Goal: Task Accomplishment & Management: Complete application form

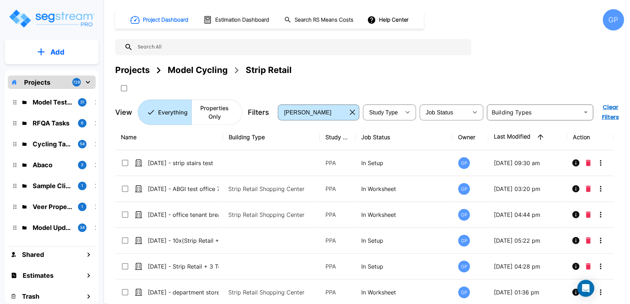
drag, startPoint x: 220, startPoint y: 69, endPoint x: 111, endPoint y: 0, distance: 128.9
click at [220, 69] on div "Model Cycling" at bounding box center [198, 70] width 60 height 13
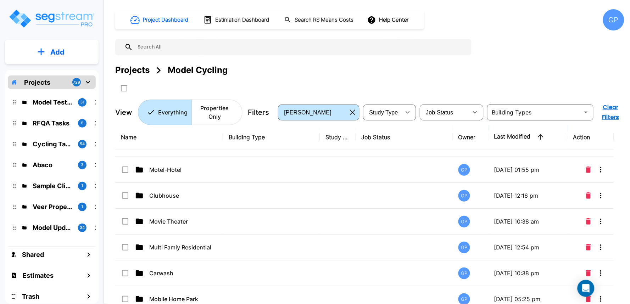
scroll to position [394, 0]
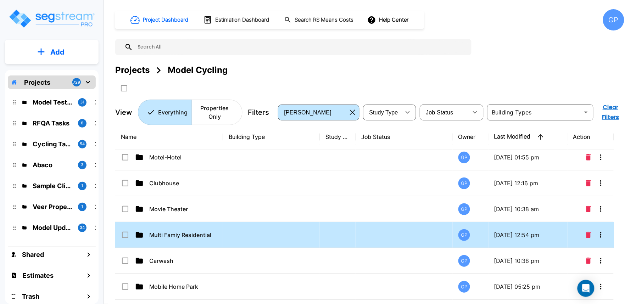
drag, startPoint x: 197, startPoint y: 235, endPoint x: 179, endPoint y: 30, distance: 206.0
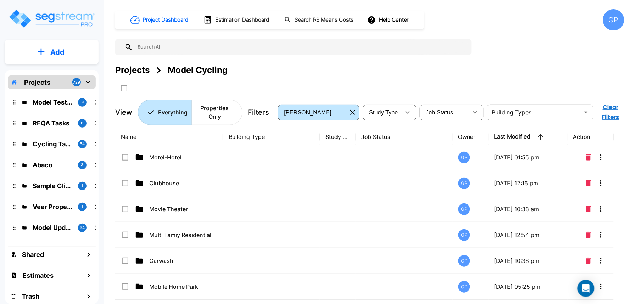
click at [197, 235] on p "Multi Famiy Residential" at bounding box center [184, 235] width 71 height 9
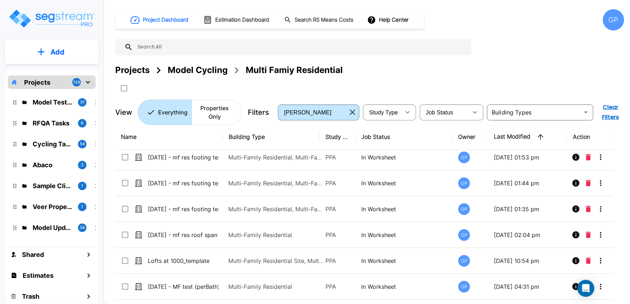
scroll to position [0, 0]
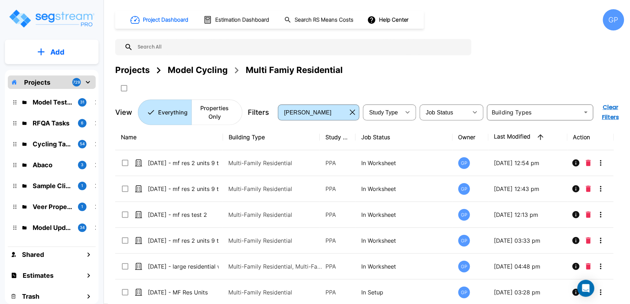
click at [61, 54] on p "Add" at bounding box center [57, 52] width 14 height 11
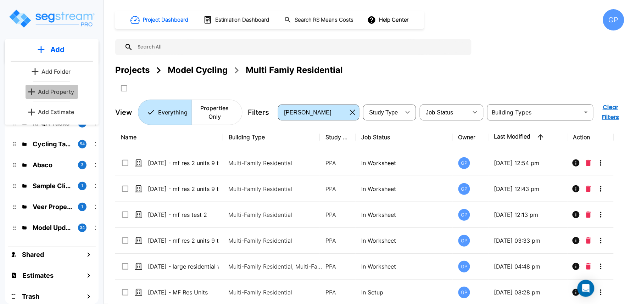
click at [55, 92] on p "Add Property" at bounding box center [56, 92] width 36 height 9
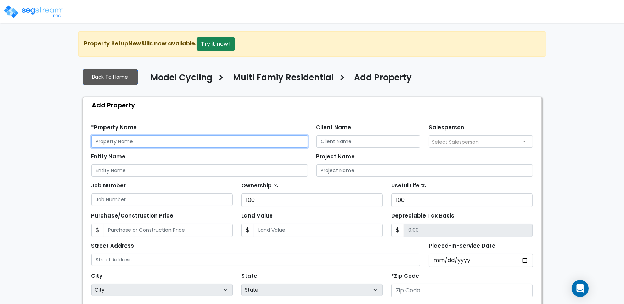
click at [200, 145] on input "text" at bounding box center [199, 141] width 217 height 12
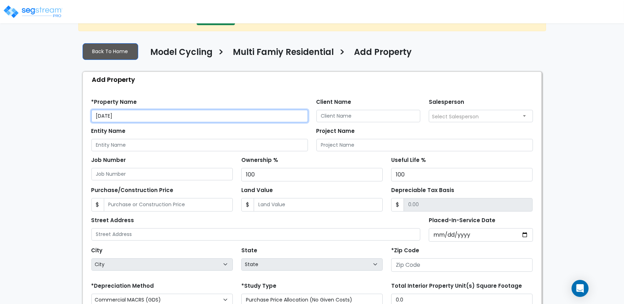
scroll to position [39, 0]
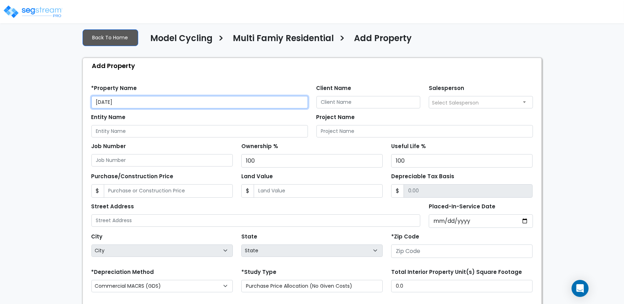
type input "9/19/25"
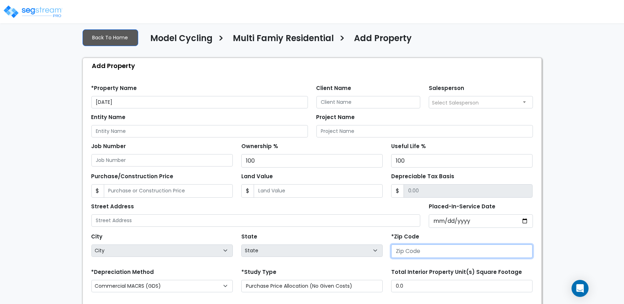
click at [421, 251] on input "number" at bounding box center [461, 251] width 141 height 13
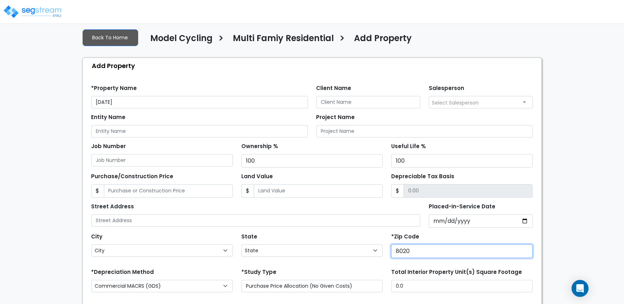
type input "80206"
select select "CO"
type input "80206"
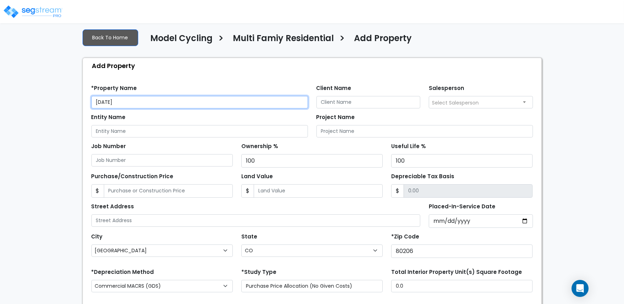
click at [162, 107] on input "9/19/25" at bounding box center [199, 102] width 217 height 12
type input "9/19/25 - 11430 Cedar Ave Hawthorne test"
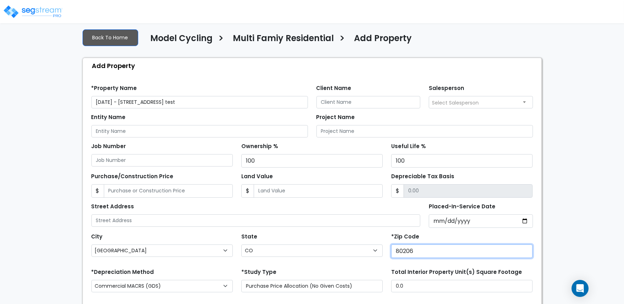
drag, startPoint x: 437, startPoint y: 249, endPoint x: 364, endPoint y: 250, distance: 73.4
click at [364, 250] on div "City City Agate Aguilar Akron Alamosa Allenspark Alma Almont Amherst Anton Anto…" at bounding box center [312, 244] width 450 height 32
click at [363, 234] on div "State State National Average AB AK AL AR AZ BC CA CO CT DC DE FL GA HI" at bounding box center [312, 245] width 150 height 28
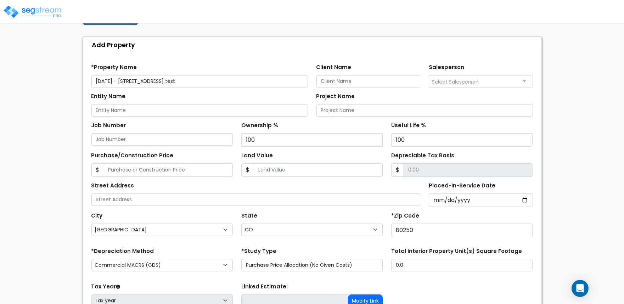
scroll to position [79, 0]
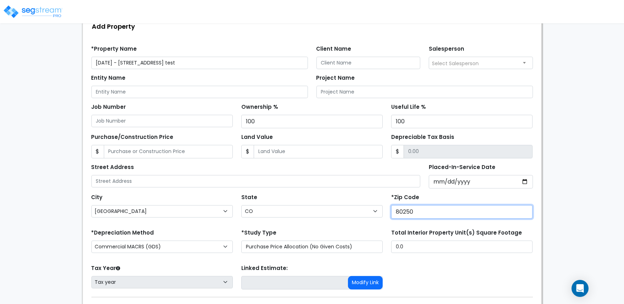
click at [399, 211] on input "80250" at bounding box center [461, 211] width 141 height 13
type input "0250"
select select
type input "90250"
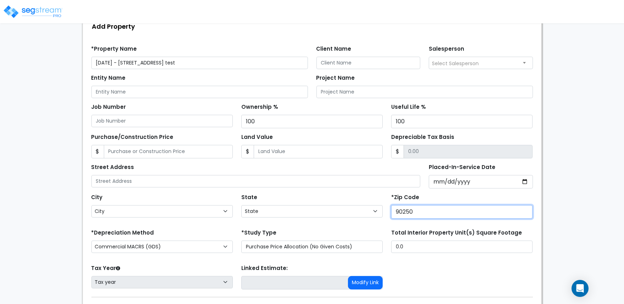
select select "CA"
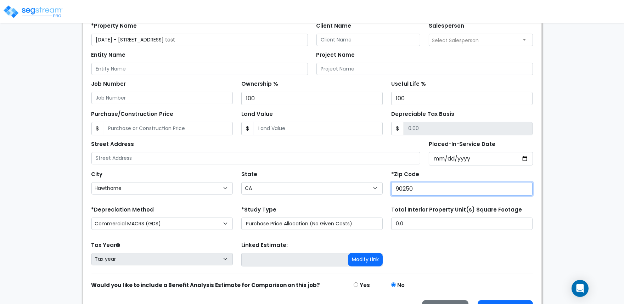
scroll to position [122, 0]
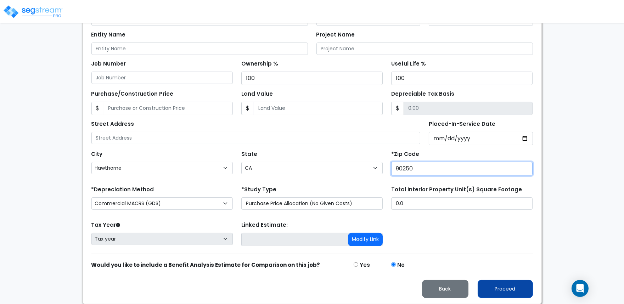
type input "90250"
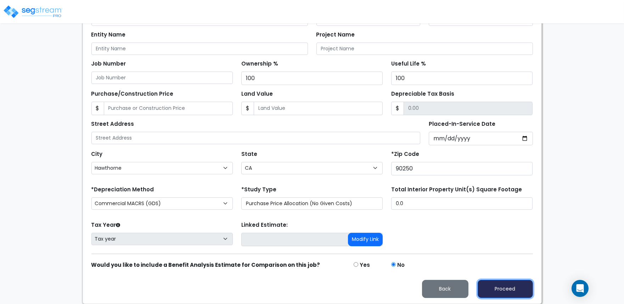
click at [508, 287] on button "Proceed" at bounding box center [505, 289] width 55 height 18
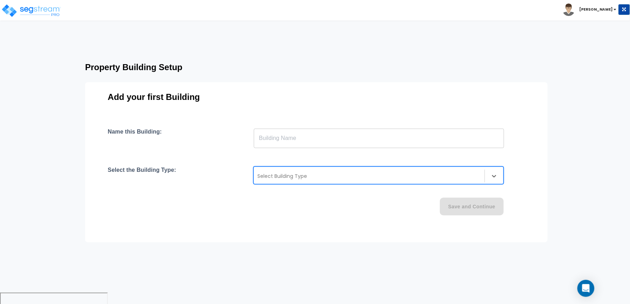
click at [424, 176] on div at bounding box center [369, 176] width 224 height 9
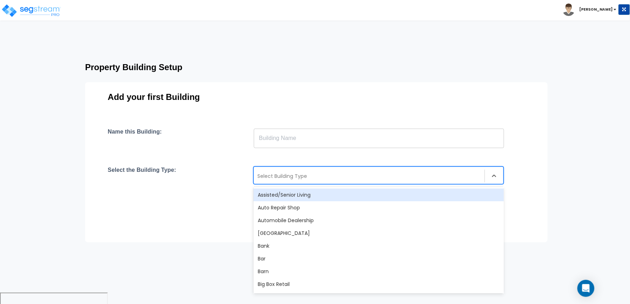
type input "b"
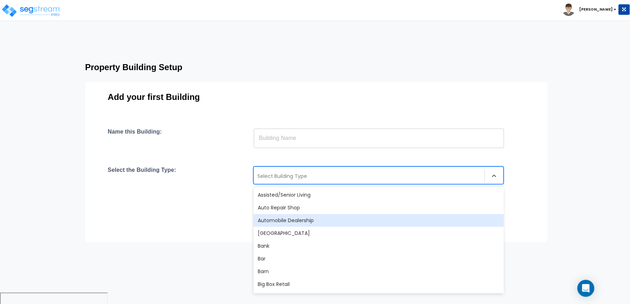
type input "b"
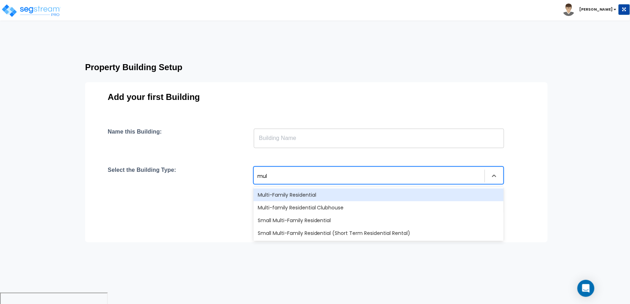
type input "mult"
click at [351, 199] on div "Multi-Family Residential" at bounding box center [378, 195] width 250 height 13
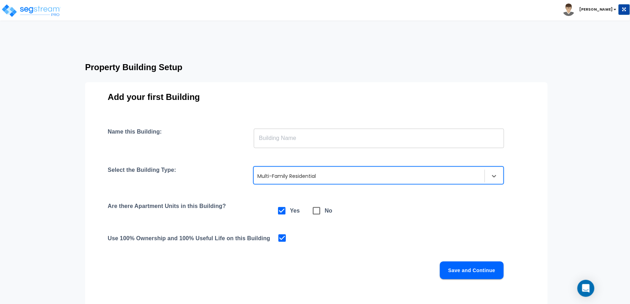
click at [309, 141] on input "text" at bounding box center [379, 138] width 250 height 20
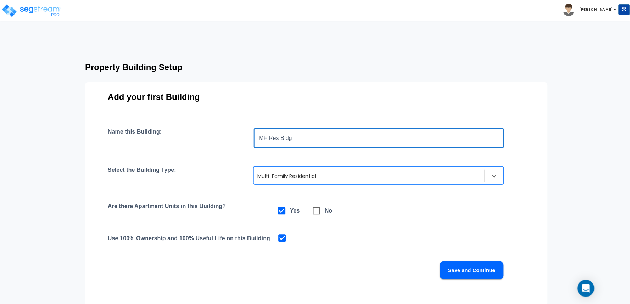
type input "MF Res Bldg"
drag, startPoint x: 459, startPoint y: 259, endPoint x: 462, endPoint y: 264, distance: 6.5
click at [459, 259] on div "Name this Building: MF Res Bldg ​ Select the Building Type: option Multi-Family…" at bounding box center [316, 212] width 417 height 168
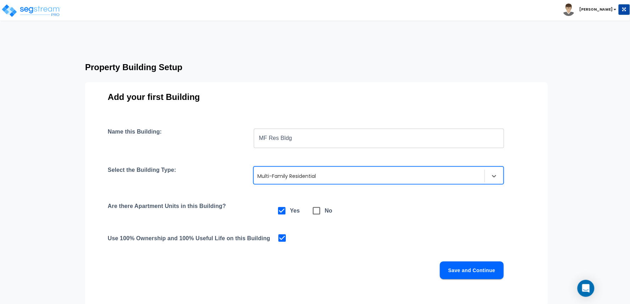
click at [462, 265] on button "Save and Continue" at bounding box center [472, 271] width 64 height 18
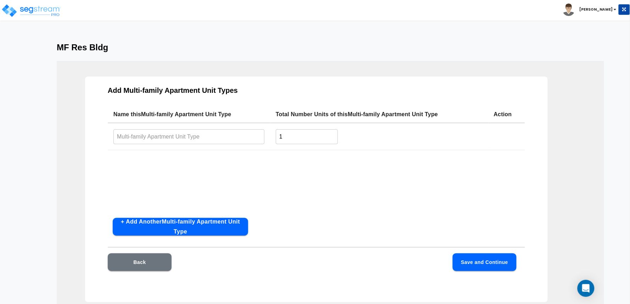
click at [173, 139] on input "text" at bounding box center [188, 136] width 151 height 15
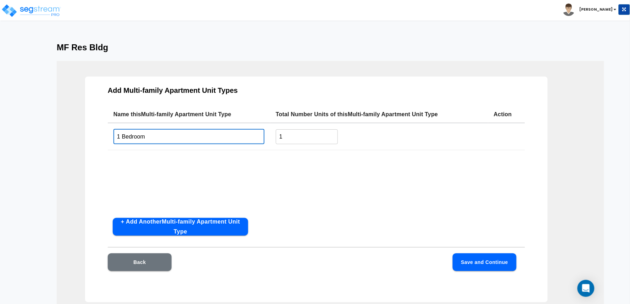
type input "1 Bedroom"
click at [214, 228] on button "+ Add Another Multi-family Apartment Unit Type" at bounding box center [180, 227] width 135 height 18
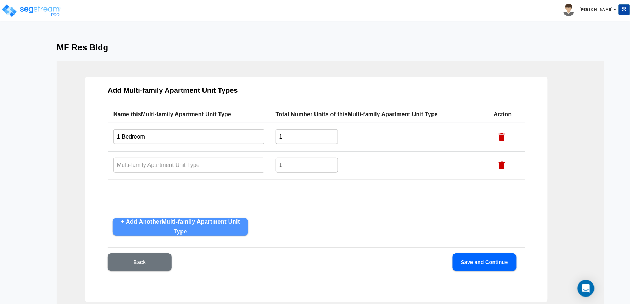
click at [217, 226] on button "+ Add Another Multi-family Apartment Unit Type" at bounding box center [180, 227] width 135 height 18
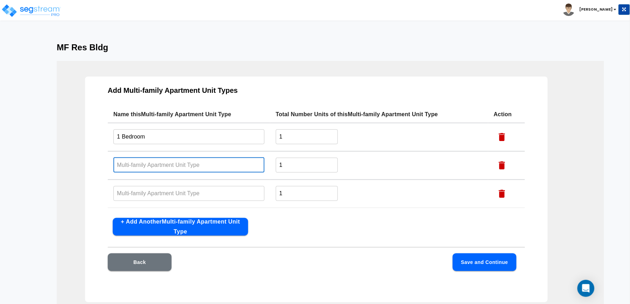
click at [180, 170] on input "text" at bounding box center [188, 164] width 151 height 15
type input "2 Bedroom"
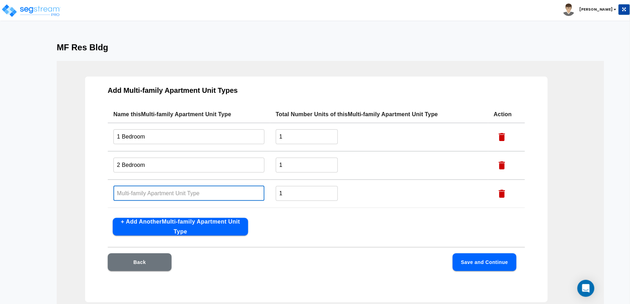
click at [178, 186] on input "text" at bounding box center [188, 193] width 151 height 15
type input "Studio"
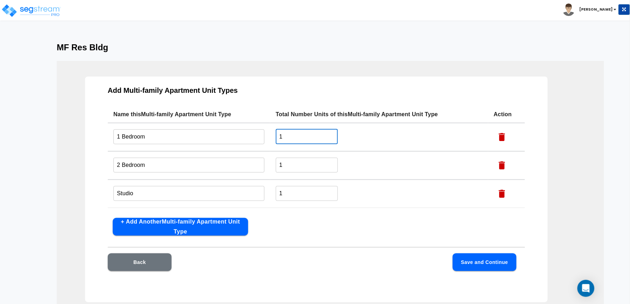
drag, startPoint x: 306, startPoint y: 137, endPoint x: 271, endPoint y: 138, distance: 35.1
click at [271, 138] on td "1 ​" at bounding box center [379, 137] width 218 height 28
type input "8"
drag, startPoint x: 297, startPoint y: 165, endPoint x: 256, endPoint y: 168, distance: 40.5
click at [260, 165] on tr "2 Bedroom ​ 1 ​" at bounding box center [316, 165] width 417 height 28
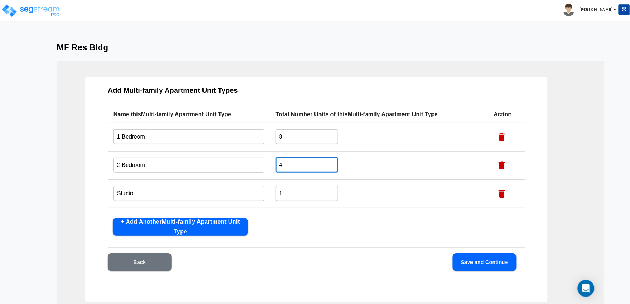
type input "4"
drag, startPoint x: 292, startPoint y: 196, endPoint x: 259, endPoint y: 195, distance: 32.6
click at [259, 195] on tr "Studio ​ 1 ​" at bounding box center [316, 194] width 417 height 28
click at [306, 215] on div "Add Multi-family Apartment Unit Types Name this Multi-family Apartment Unit Typ…" at bounding box center [316, 190] width 463 height 226
click at [476, 265] on button "Save and Continue" at bounding box center [485, 262] width 64 height 18
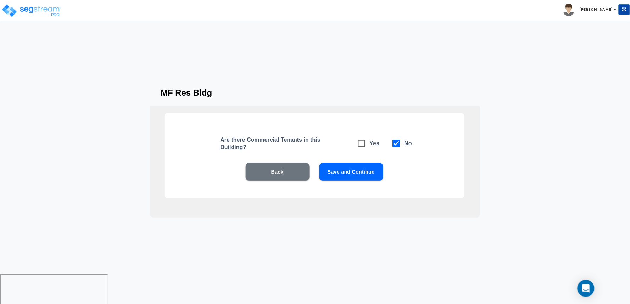
click at [372, 168] on button "Save and Continue" at bounding box center [351, 172] width 64 height 18
click at [370, 173] on button "Save and Continue" at bounding box center [351, 172] width 64 height 18
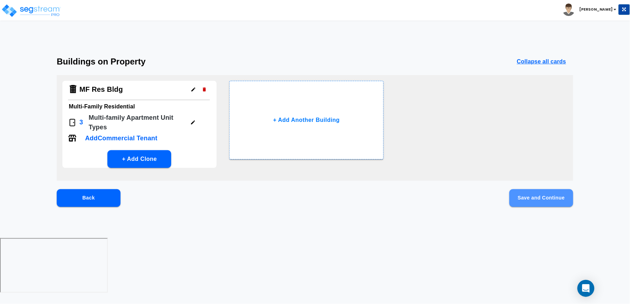
click at [525, 197] on button "Save and Continue" at bounding box center [541, 198] width 64 height 18
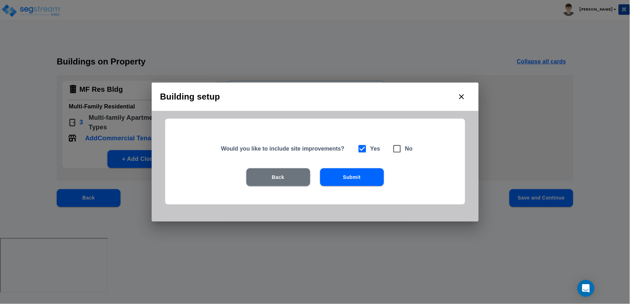
click at [358, 177] on button "Submit" at bounding box center [352, 177] width 64 height 18
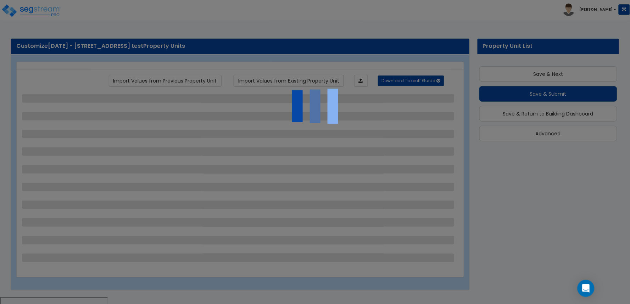
scroll to position [6, 0]
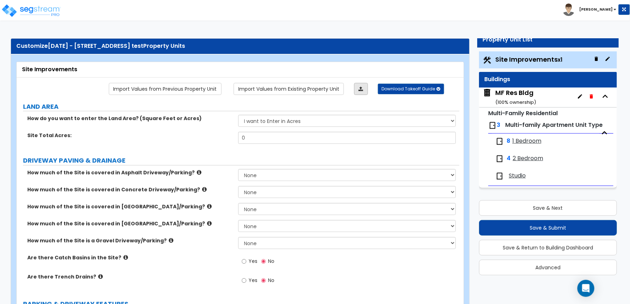
click at [366, 92] on link at bounding box center [361, 89] width 14 height 12
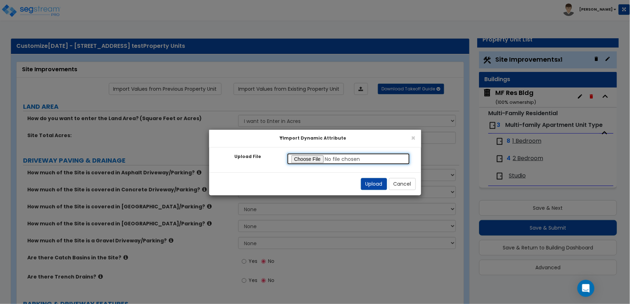
click at [314, 157] on input "Upload File" at bounding box center [349, 159] width 124 height 12
type input "C:\fakepath\SegStream Takeoff Guide - 9_19_25 - 11430 Cedar Ave, Hawthorne, CA …"
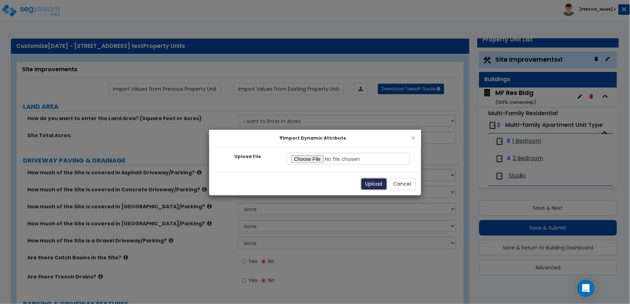
click at [372, 184] on button "Upload" at bounding box center [374, 184] width 26 height 12
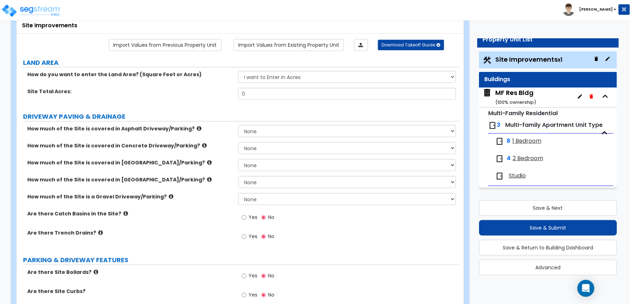
scroll to position [0, 0]
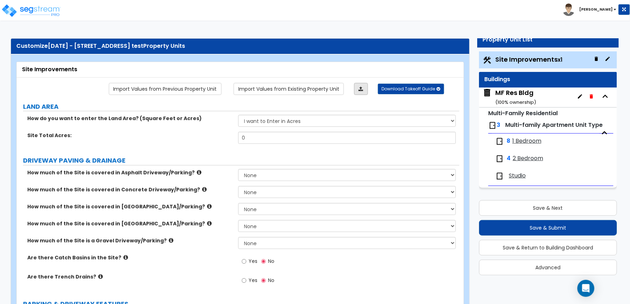
click at [365, 91] on link at bounding box center [361, 89] width 14 height 12
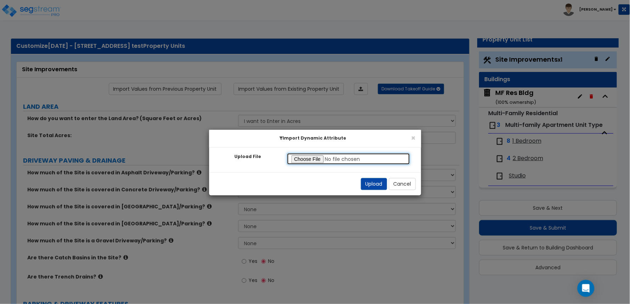
click at [323, 159] on input "Upload File" at bounding box center [349, 159] width 124 height 12
type input "C:\fakepath\SegStream Takeoff Guide - 9_19_25 - 11430 Cedar Ave, Hawthorne, CA …"
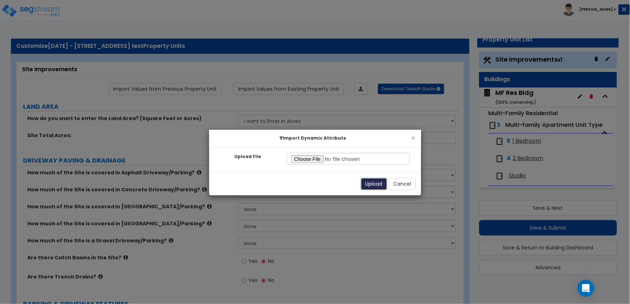
click at [373, 183] on button "Upload" at bounding box center [374, 184] width 26 height 12
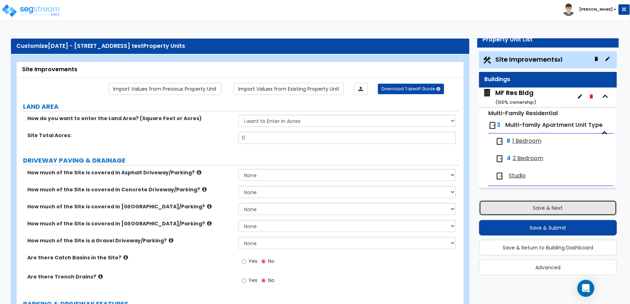
click at [502, 207] on button "Save & Next" at bounding box center [548, 208] width 138 height 16
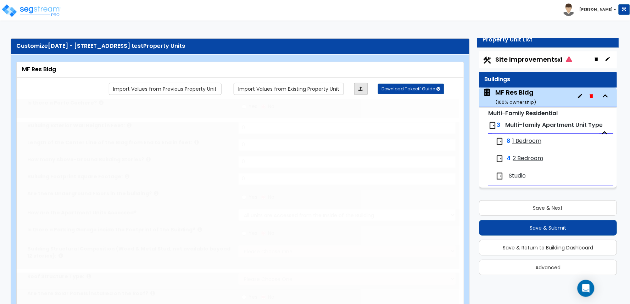
type input "1"
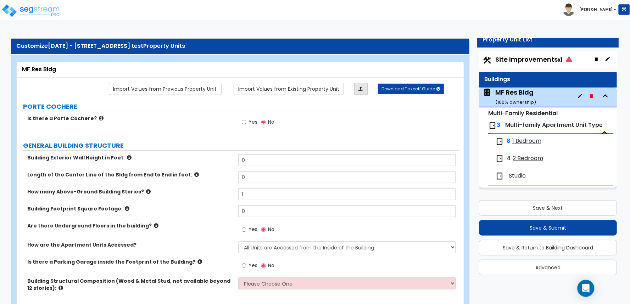
click at [363, 91] on link at bounding box center [361, 89] width 14 height 12
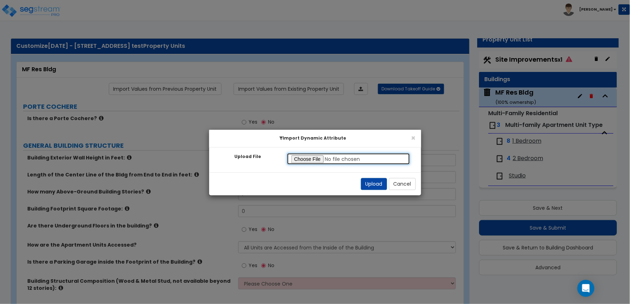
click at [303, 161] on input "Upload File" at bounding box center [349, 159] width 124 height 12
type input "C:\fakepath\SegStream Takeoff Guide - 9_19_25 - 11430 Cedar Ave, Hawthorne, CA …"
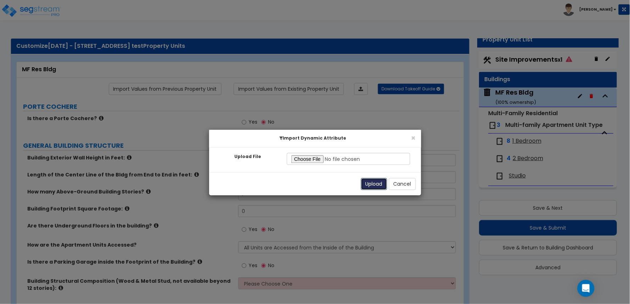
click at [371, 181] on button "Upload" at bounding box center [374, 184] width 26 height 12
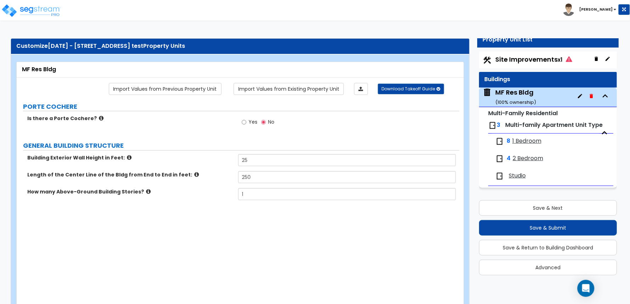
type input "25"
type input "250"
type input "3"
select select "7"
select select "1"
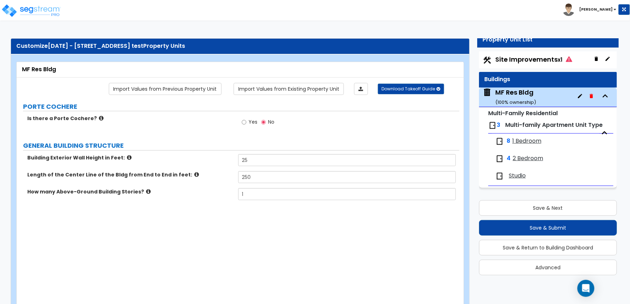
radio input "true"
select select "2"
select select "1"
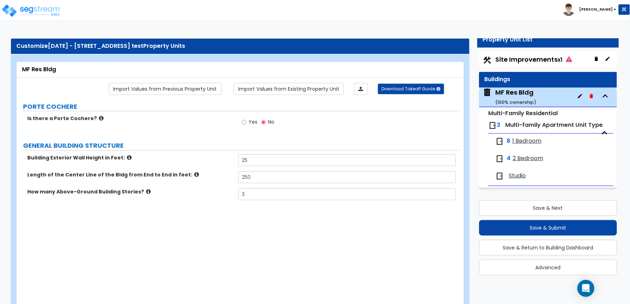
radio input "true"
select select "1"
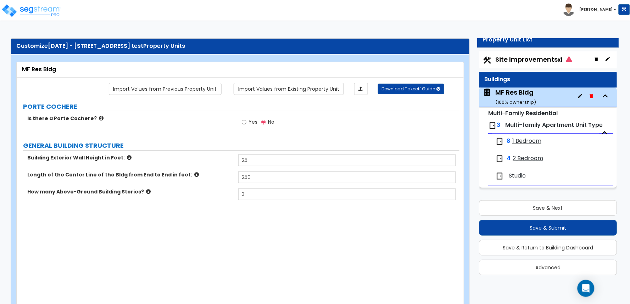
select select "1"
type input "6860"
type input "1"
type input "6450"
type input "2"
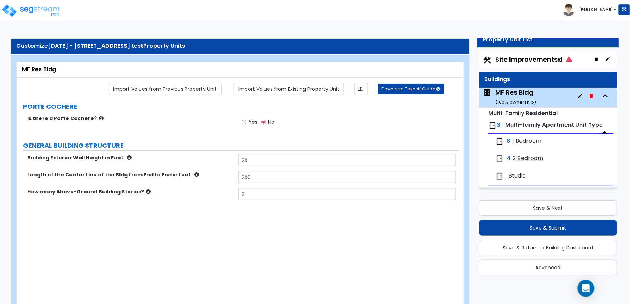
select select "2"
select select "4"
type input "10"
select select "7"
select select "2"
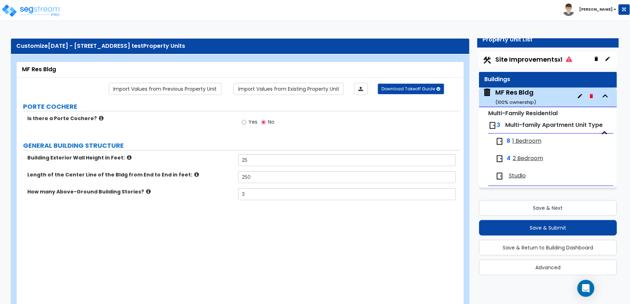
select select "1"
type input "1"
type input "3"
select select "1"
select select "5"
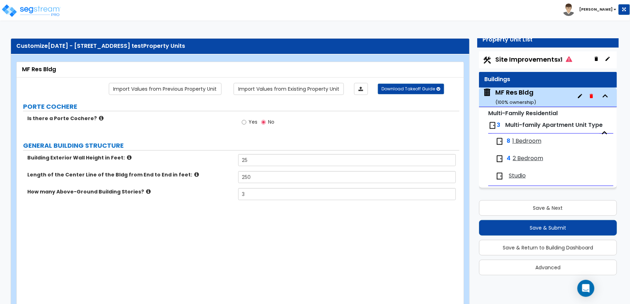
type input "1"
select select "2"
select select "1"
type input "144"
select select "7"
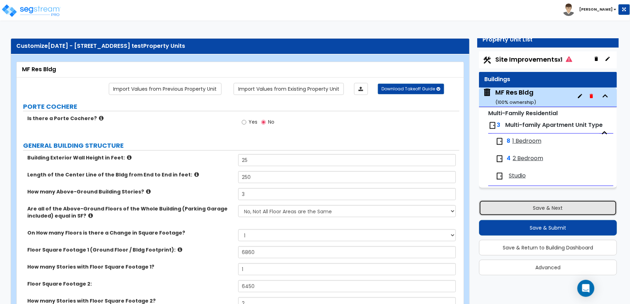
click at [515, 205] on button "Save & Next" at bounding box center [548, 208] width 138 height 16
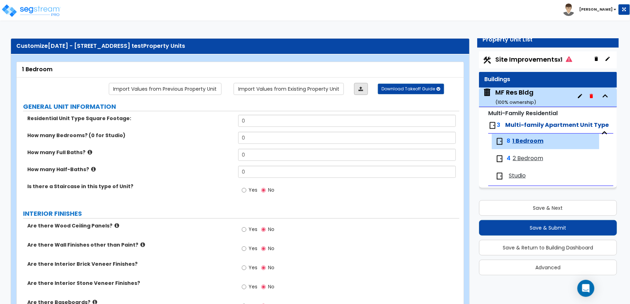
click at [360, 93] on link at bounding box center [361, 89] width 14 height 12
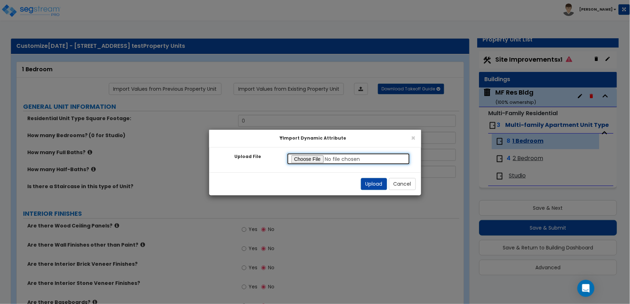
click at [299, 157] on input "Upload File" at bounding box center [349, 159] width 124 height 12
type input "C:\fakepath\SegStream Takeoff Guide - 9_19_25 - 11430 Cedar Ave, Hawthorne, CA …"
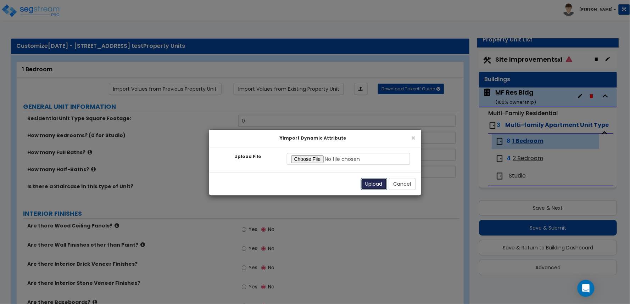
click at [374, 183] on button "Upload" at bounding box center [374, 184] width 26 height 12
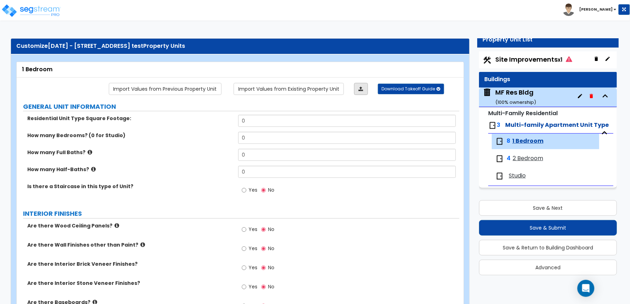
click at [363, 89] on icon at bounding box center [361, 88] width 5 height 5
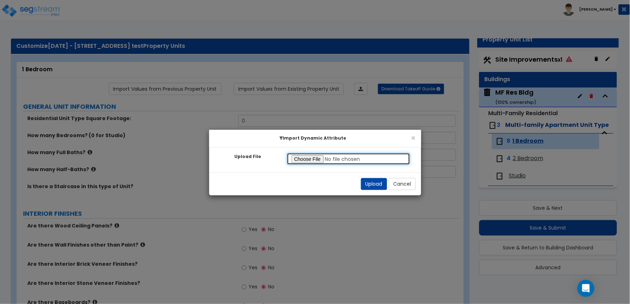
click at [320, 159] on input "Upload File" at bounding box center [349, 159] width 124 height 12
type input "C:\fakepath\SegStream Takeoff Guide - 9_19_25 - 11430 Cedar Ave, Hawthorne, CA …"
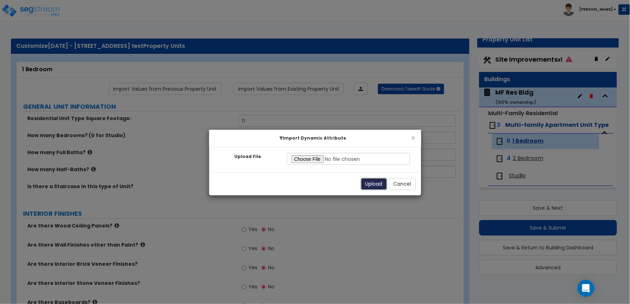
click at [375, 186] on button "Upload" at bounding box center [374, 184] width 26 height 12
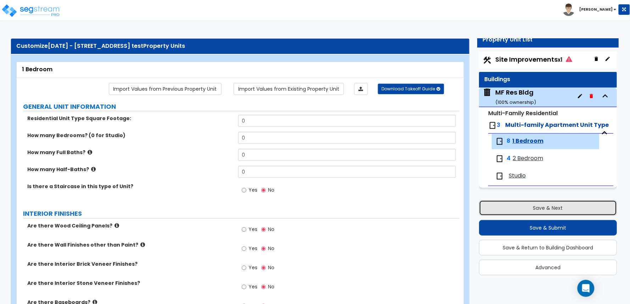
click at [495, 203] on button "Save & Next" at bounding box center [548, 208] width 138 height 16
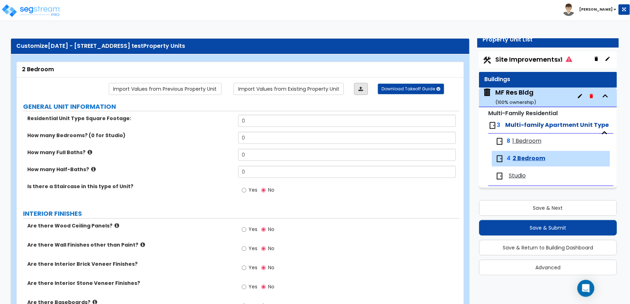
click at [363, 90] on icon at bounding box center [361, 88] width 5 height 5
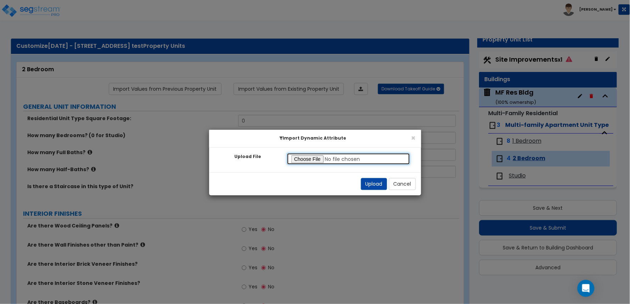
click at [313, 158] on input "Upload File" at bounding box center [349, 159] width 124 height 12
type input "C:\fakepath\SegStream Takeoff Guide - 9_19_25 - 11430 Cedar Ave, Hawthorne, CA …"
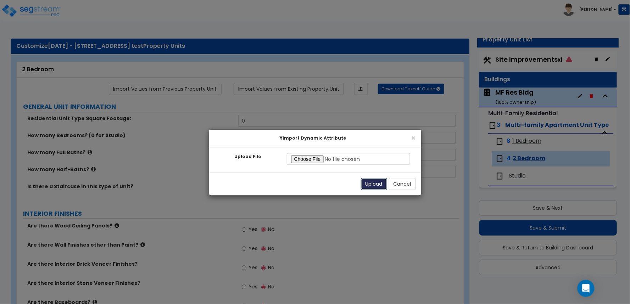
click at [376, 186] on button "Upload" at bounding box center [374, 184] width 26 height 12
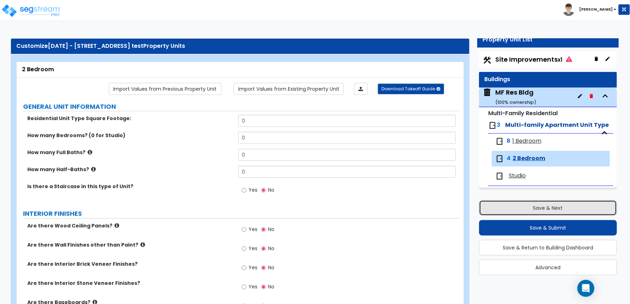
click at [522, 206] on button "Save & Next" at bounding box center [548, 208] width 138 height 16
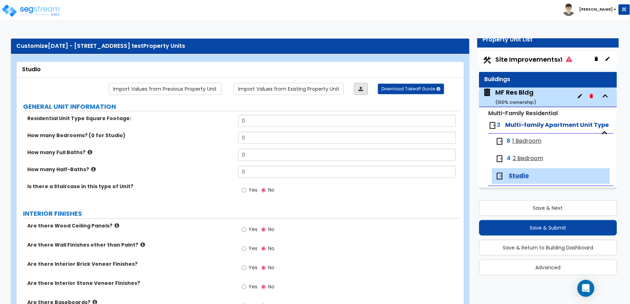
click at [359, 92] on link at bounding box center [361, 89] width 14 height 12
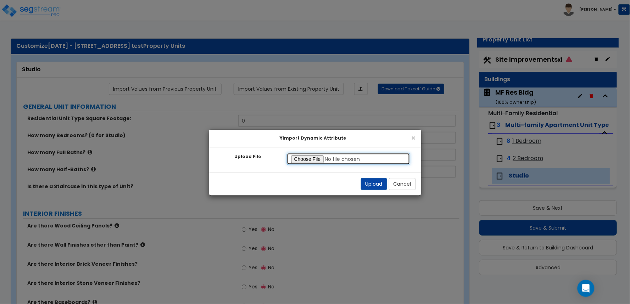
click at [297, 155] on input "Upload File" at bounding box center [349, 159] width 124 height 12
type input "C:\fakepath\SegStream Takeoff Guide - 9_19_25 - 11430 Cedar Ave, Hawthorne, CA …"
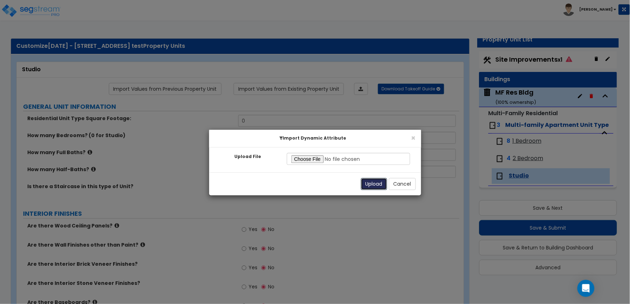
drag, startPoint x: 371, startPoint y: 185, endPoint x: 384, endPoint y: 217, distance: 34.6
click at [372, 185] on button "Upload" at bounding box center [374, 184] width 26 height 12
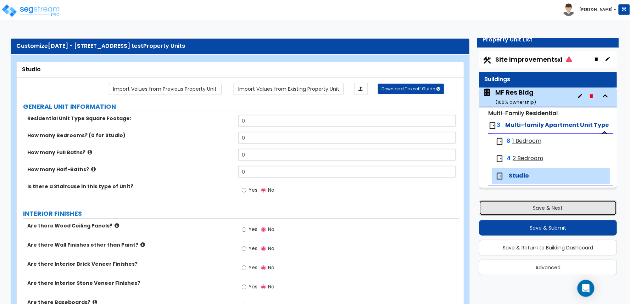
click at [524, 204] on button "Save & Next" at bounding box center [548, 208] width 138 height 16
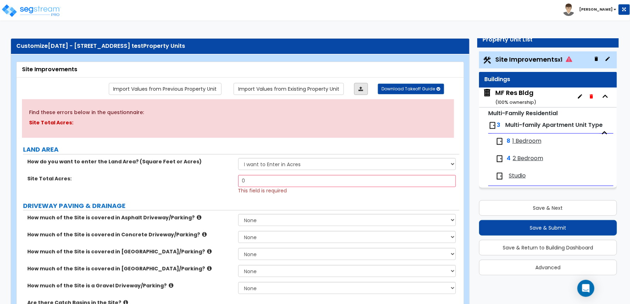
click at [359, 86] on icon at bounding box center [361, 88] width 5 height 5
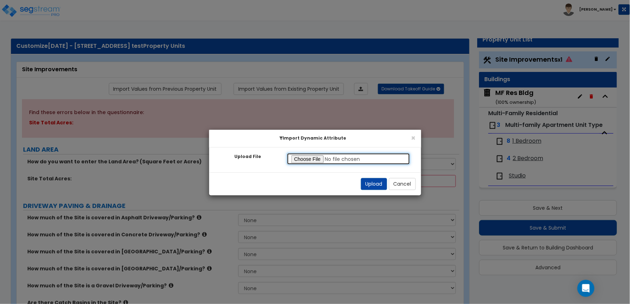
click at [311, 156] on input "Upload File" at bounding box center [349, 159] width 124 height 12
type input "C:\fakepath\SegStream Takeoff Guide - 9_19_25 - 11430 Cedar Ave, Hawthorne, CA …"
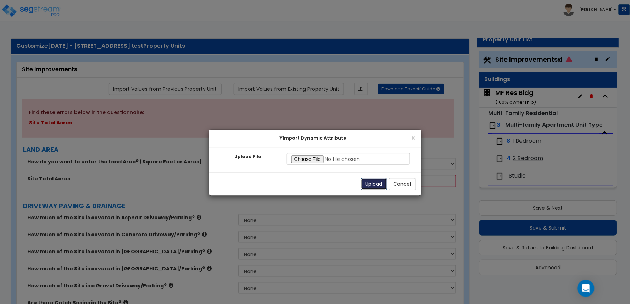
drag, startPoint x: 371, startPoint y: 183, endPoint x: 424, endPoint y: 161, distance: 56.8
click at [373, 183] on button "Upload" at bounding box center [374, 184] width 26 height 12
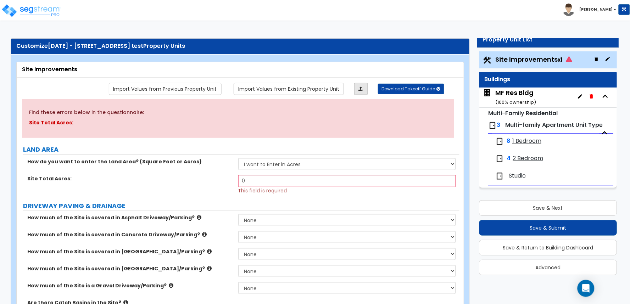
click at [362, 86] on icon at bounding box center [361, 88] width 5 height 5
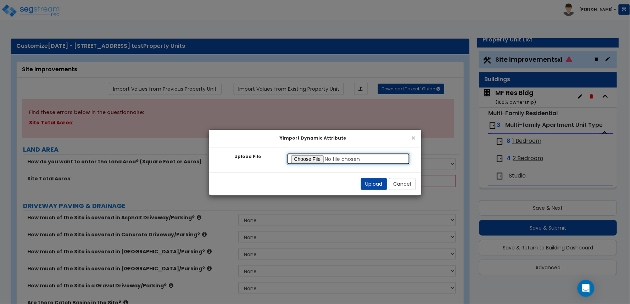
click at [317, 159] on input "Upload File" at bounding box center [349, 159] width 124 height 12
type input "C:\fakepath\SegStream Takeoff Guide - 9_19_25 - 11430 Cedar Ave, Hawthorne, CA …"
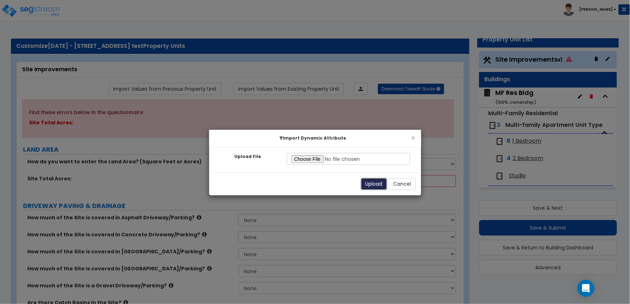
click at [369, 183] on button "Upload" at bounding box center [374, 184] width 26 height 12
select select "2"
radio input "true"
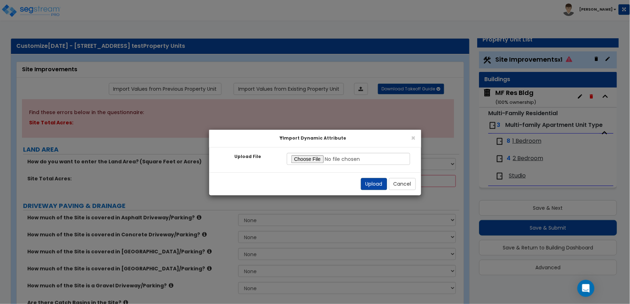
radio input "true"
select select "2"
select select "1"
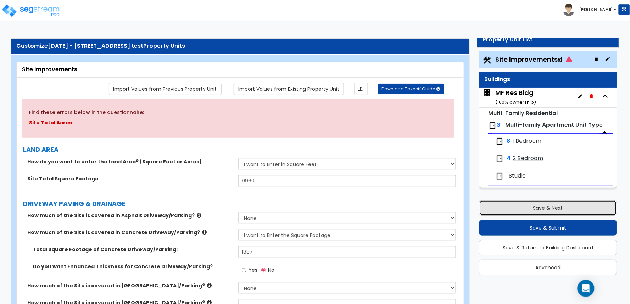
click at [513, 207] on button "Save & Next" at bounding box center [548, 208] width 138 height 16
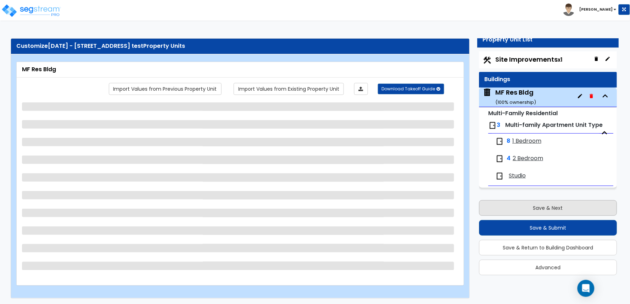
select select "1"
select select "7"
select select "2"
select select "4"
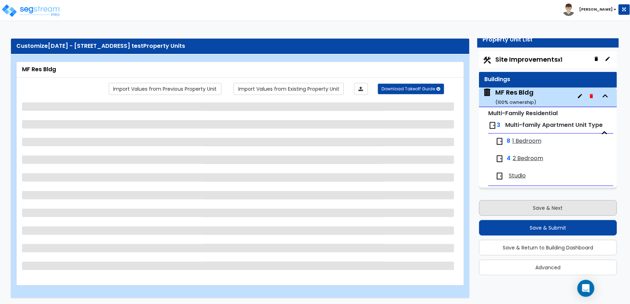
select select "7"
select select "1"
select select "2"
select select "1"
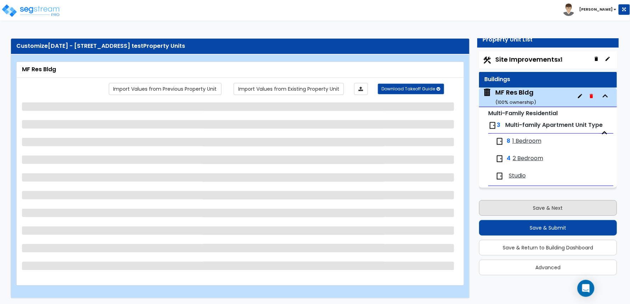
select select "5"
select select "2"
select select "1"
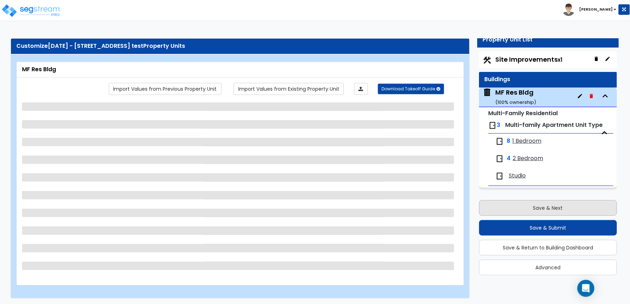
select select "7"
select select "1"
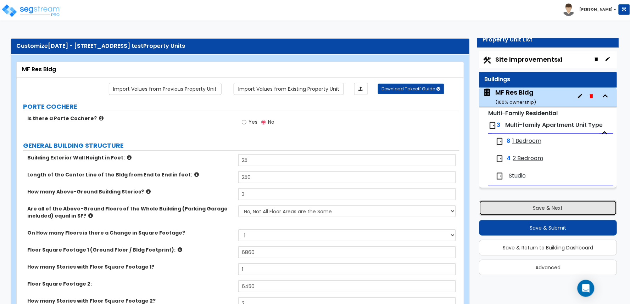
click at [515, 207] on button "Save & Next" at bounding box center [548, 208] width 138 height 16
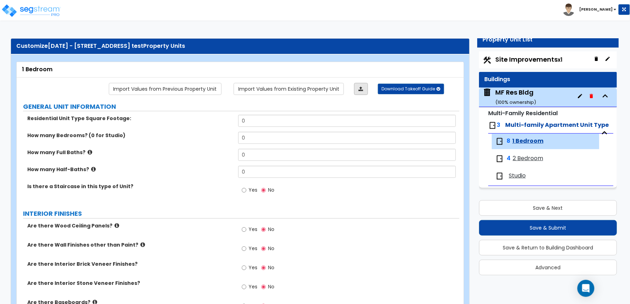
click at [359, 89] on icon at bounding box center [361, 88] width 5 height 5
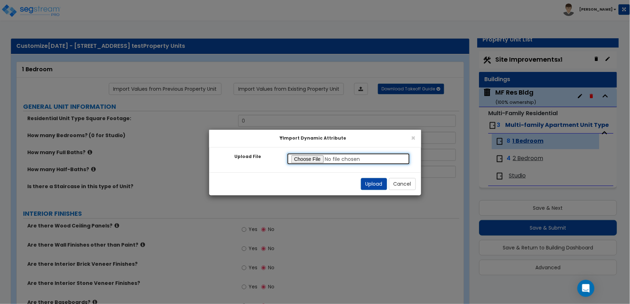
click at [301, 155] on input "Upload File" at bounding box center [349, 159] width 124 height 12
type input "C:\fakepath\SegStream Takeoff Guide - 9_19_25 - 11430 Cedar Ave, Hawthorne, CA …"
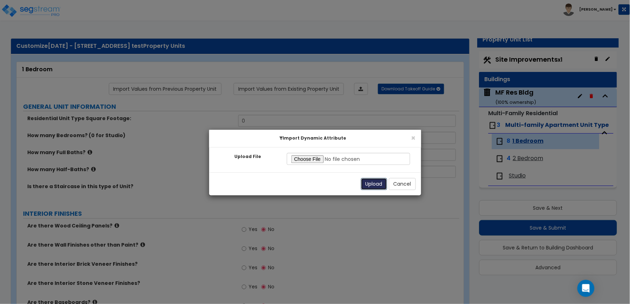
click at [371, 185] on button "Upload" at bounding box center [374, 184] width 26 height 12
type input "900"
type input "1"
select select "5"
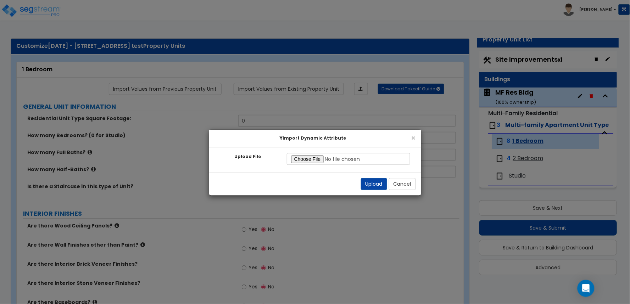
select select "4"
select select "1"
radio input "true"
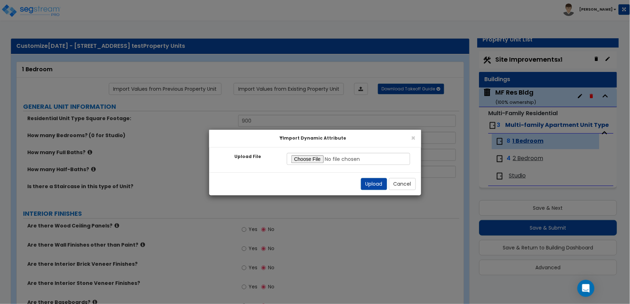
radio input "true"
select select "7"
type input "9"
type input "12"
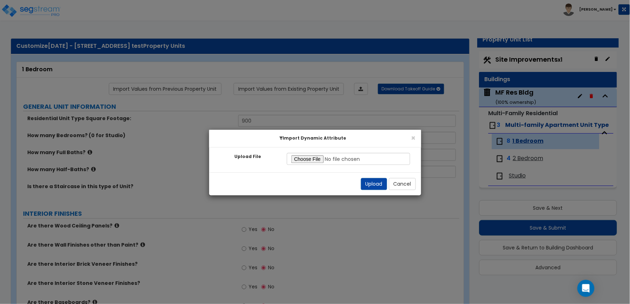
select select "1"
radio input "true"
select select "1"
select select "5"
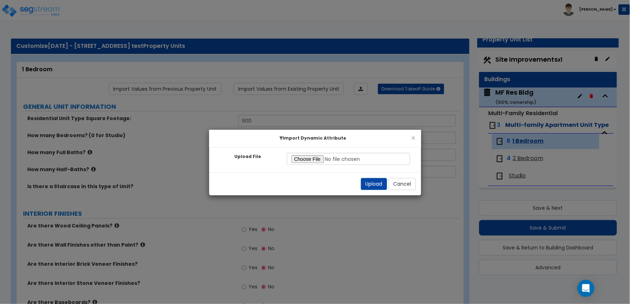
select select "3"
select select "2"
select select "4"
select select "1"
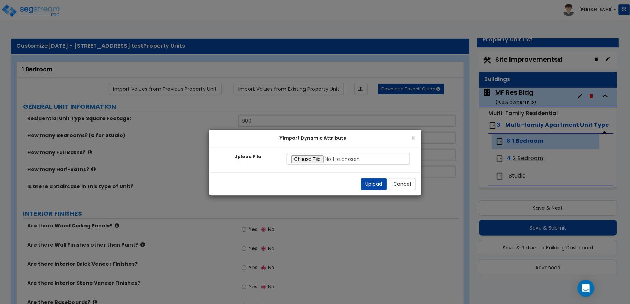
select select "2"
select select "1"
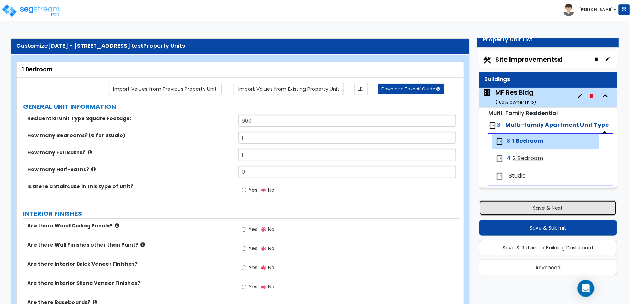
click at [496, 202] on button "Save & Next" at bounding box center [548, 208] width 138 height 16
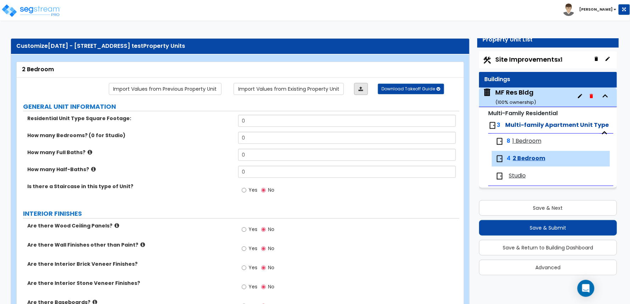
click at [363, 89] on icon at bounding box center [361, 88] width 5 height 5
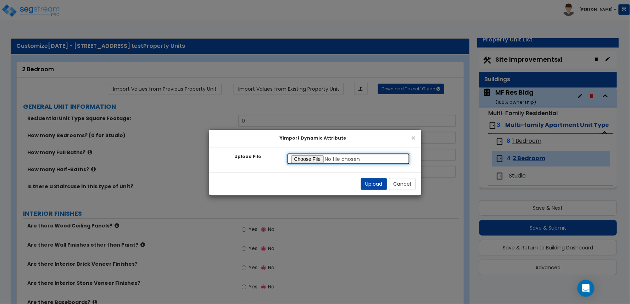
click at [317, 155] on input "Upload File" at bounding box center [349, 159] width 124 height 12
type input "C:\fakepath\SegStream Takeoff Guide - 9_19_25 - 11430 Cedar Ave, Hawthorne, CA …"
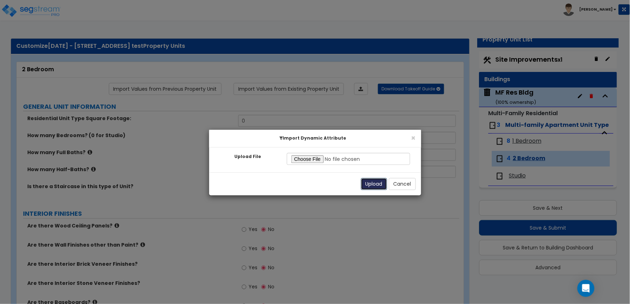
click at [366, 187] on button "Upload" at bounding box center [374, 184] width 26 height 12
type input "900"
type input "2"
type input "1"
radio input "true"
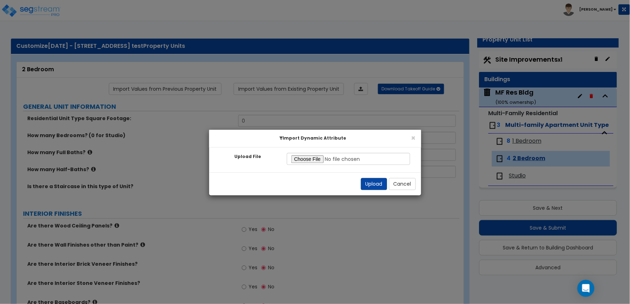
select select "4"
select select "1"
radio input "true"
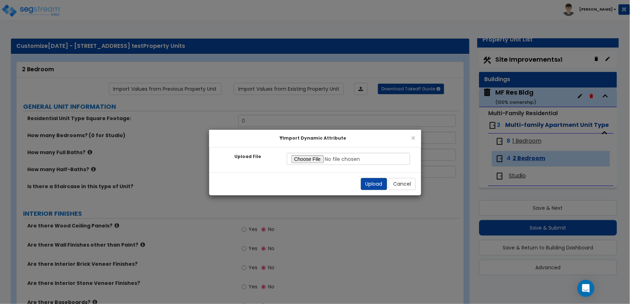
radio input "true"
select select "2"
type input "8"
select select "1"
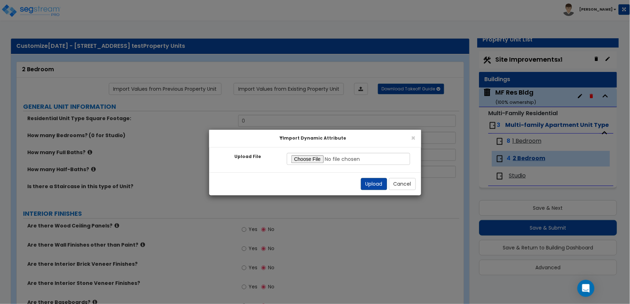
radio input "true"
select select "1"
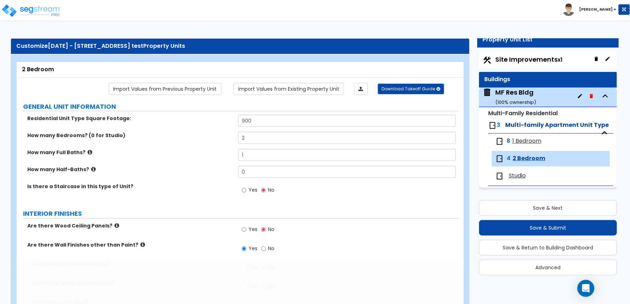
select select "4"
radio input "true"
type input "28"
select select "3"
type input "1"
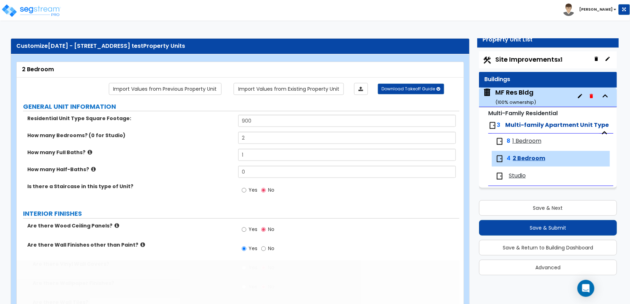
select select "2"
select select "4"
select select "1"
select select "2"
select select "1"
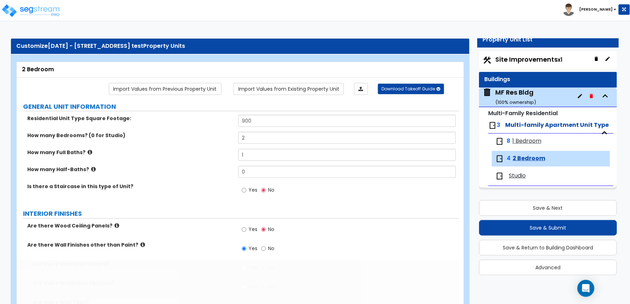
radio input "true"
type input "72"
type input "6"
select select "2"
radio input "true"
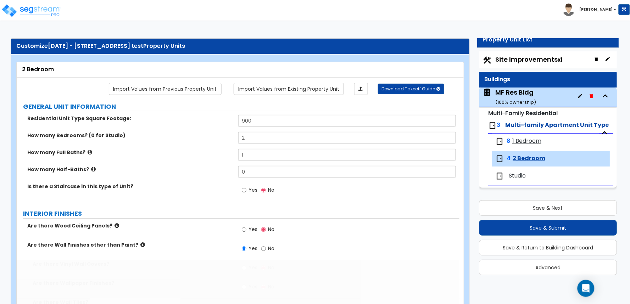
radio input "true"
select select "1"
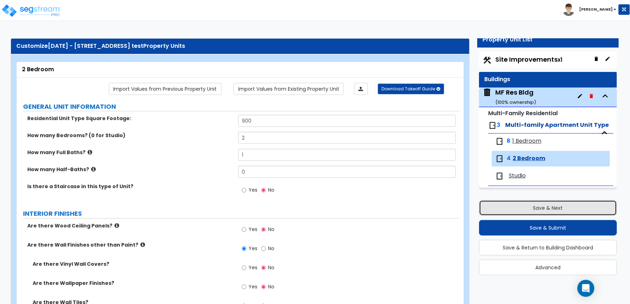
click at [493, 211] on button "Save & Next" at bounding box center [548, 208] width 138 height 16
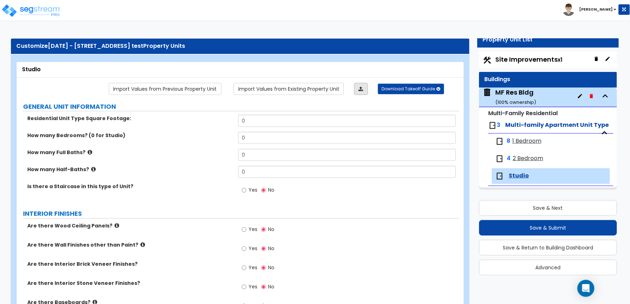
click at [365, 90] on link at bounding box center [361, 89] width 14 height 12
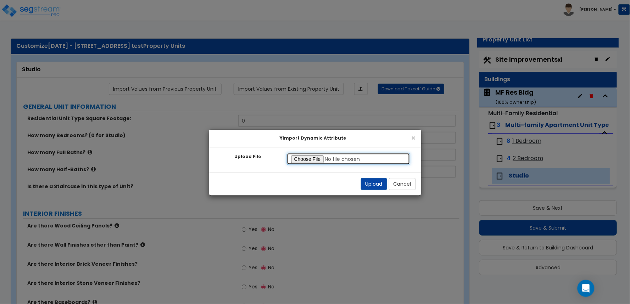
click at [320, 156] on input "Upload File" at bounding box center [349, 159] width 124 height 12
type input "C:\fakepath\SegStream Takeoff Guide - 9_19_25 - 11430 Cedar Ave, Hawthorne, CA …"
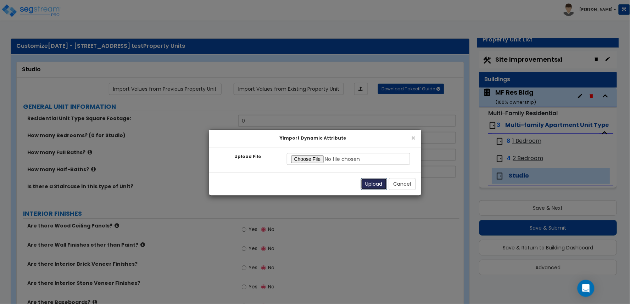
click at [369, 183] on button "Upload" at bounding box center [374, 184] width 26 height 12
type input "350"
type input "1"
radio input "true"
select select "4"
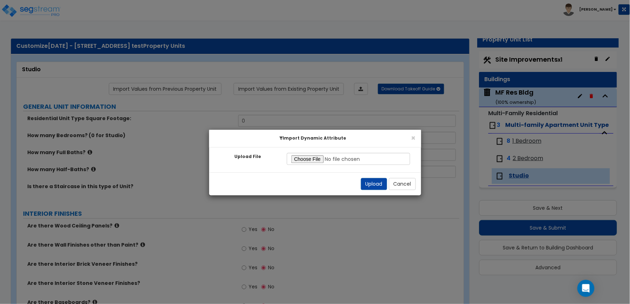
select select "4"
select select "1"
radio input "true"
select select "2"
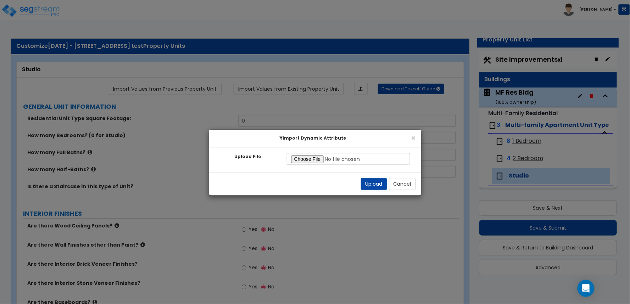
type input "7"
type input "10"
select select "1"
radio input "true"
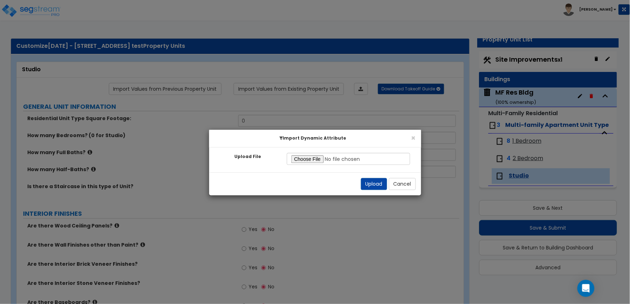
radio input "true"
select select "1"
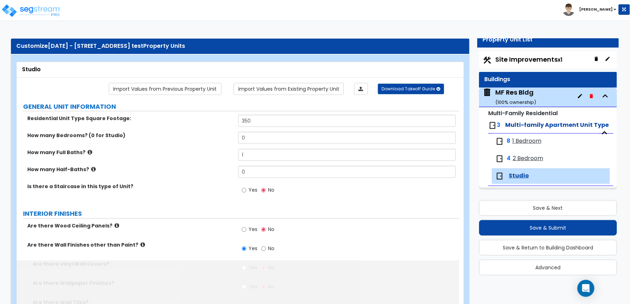
radio input "true"
type input "23"
select select "3"
type input "1"
select select "4"
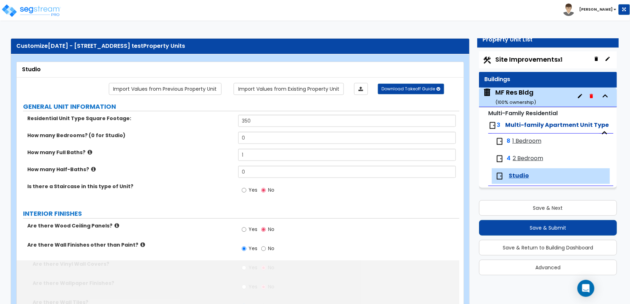
select select "1"
select select "2"
select select "1"
radio input "true"
type input "36"
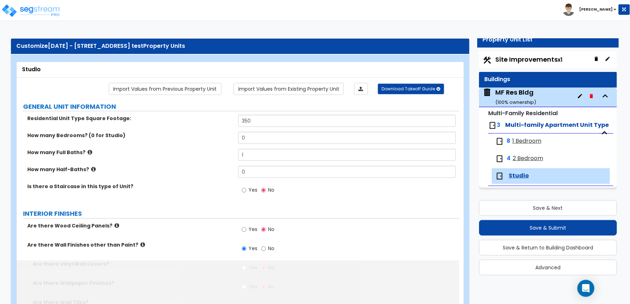
radio input "true"
select select "1"
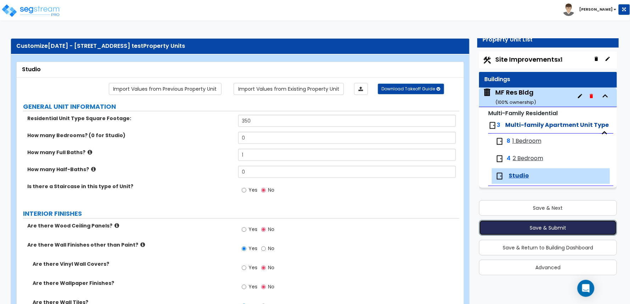
click at [518, 228] on button "Save & Submit" at bounding box center [548, 228] width 138 height 16
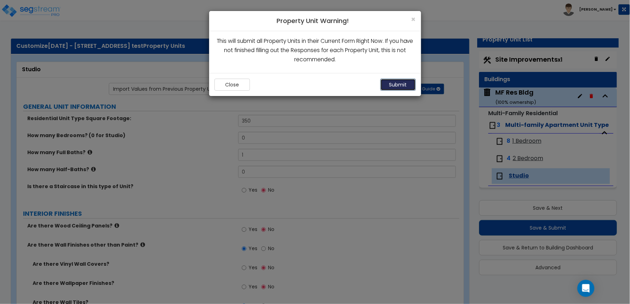
click at [401, 83] on button "Submit" at bounding box center [397, 85] width 35 height 12
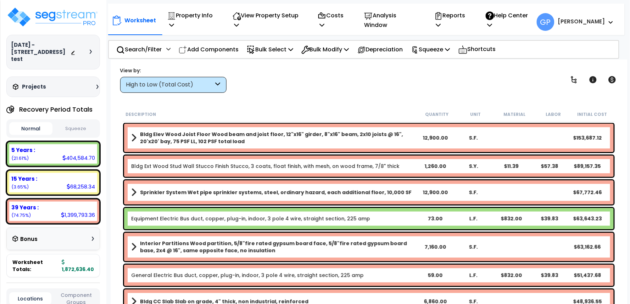
click at [178, 86] on div "High to Low (Total Cost)" at bounding box center [170, 85] width 88 height 8
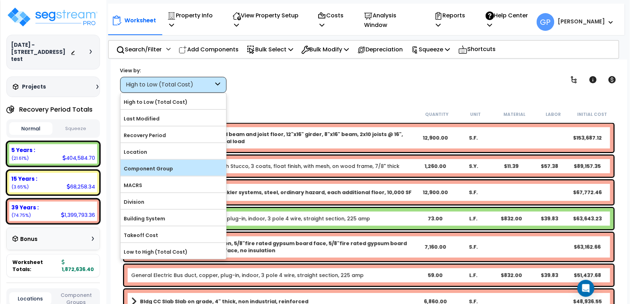
click at [167, 167] on label "Component Group" at bounding box center [174, 168] width 106 height 11
click at [0, 0] on input "Component Group" at bounding box center [0, 0] width 0 height 0
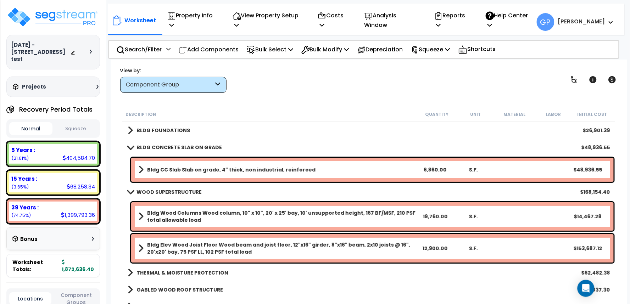
scroll to position [39, 0]
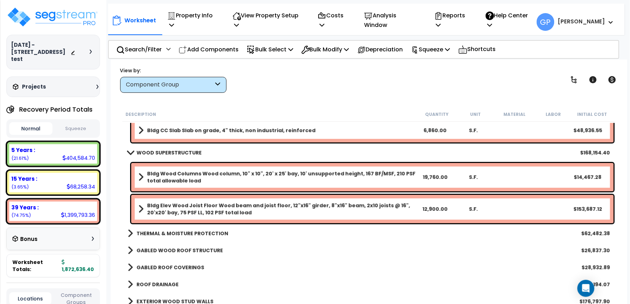
click at [144, 210] on link "Bldg Elev Wood Joist Floor Wood beam and joist floor, 12"x16" girder, 8"x16" be…" at bounding box center [277, 209] width 278 height 14
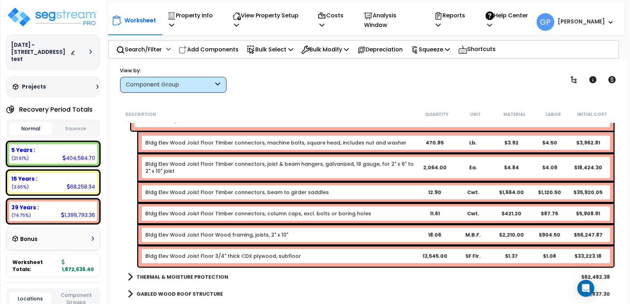
scroll to position [118, 0]
